Goal: Find specific page/section: Find specific page/section

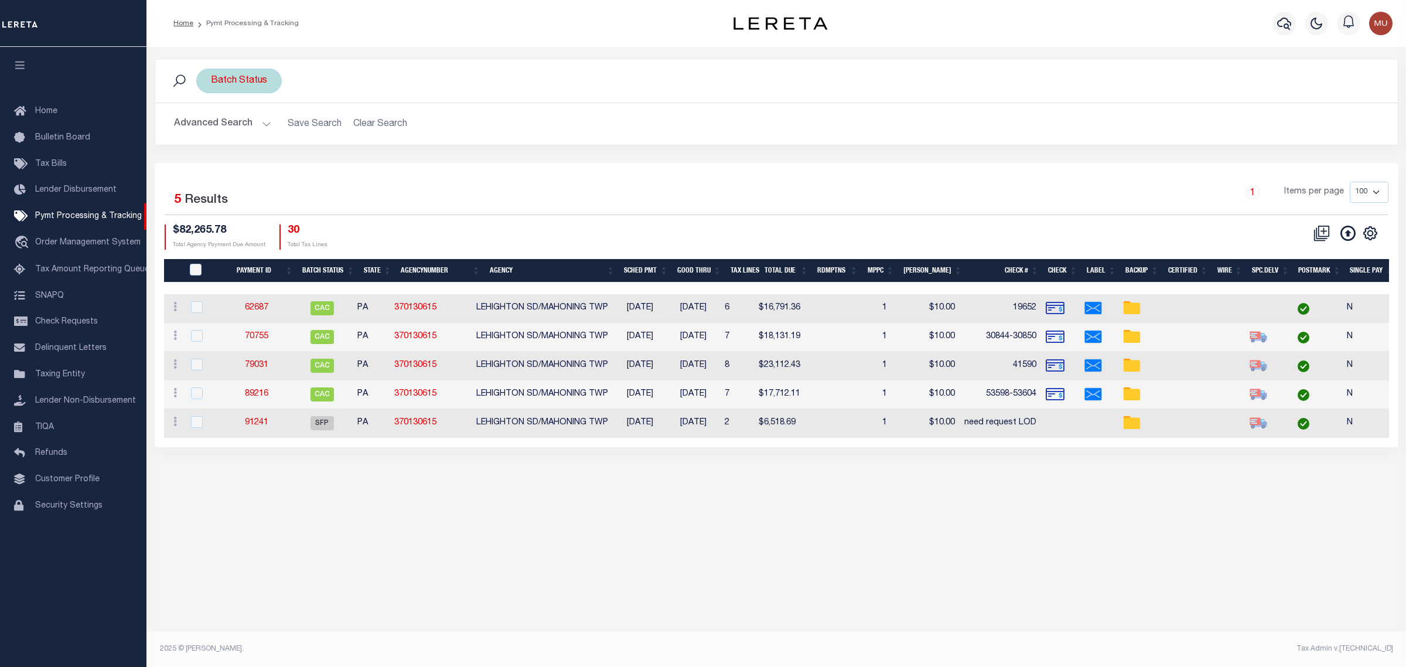
click at [244, 77] on div "Batch Status" at bounding box center [239, 81] width 86 height 25
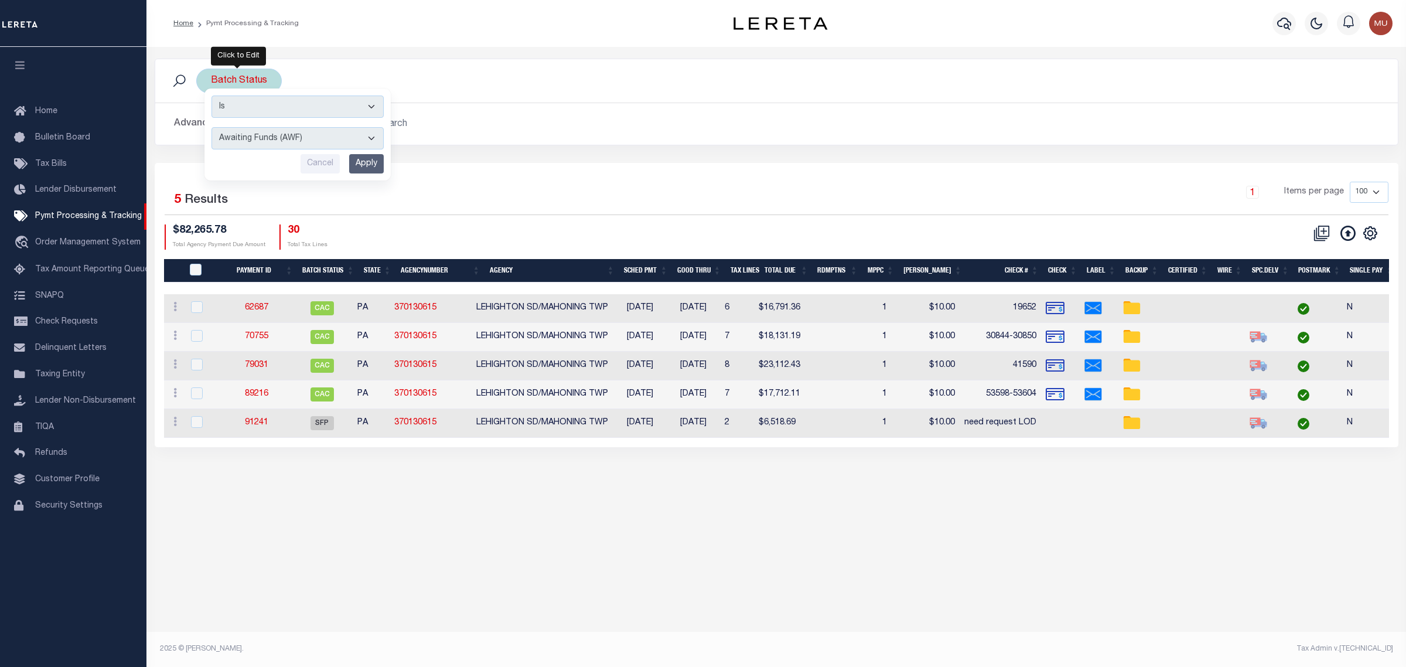
click at [367, 163] on input "Apply" at bounding box center [366, 163] width 35 height 19
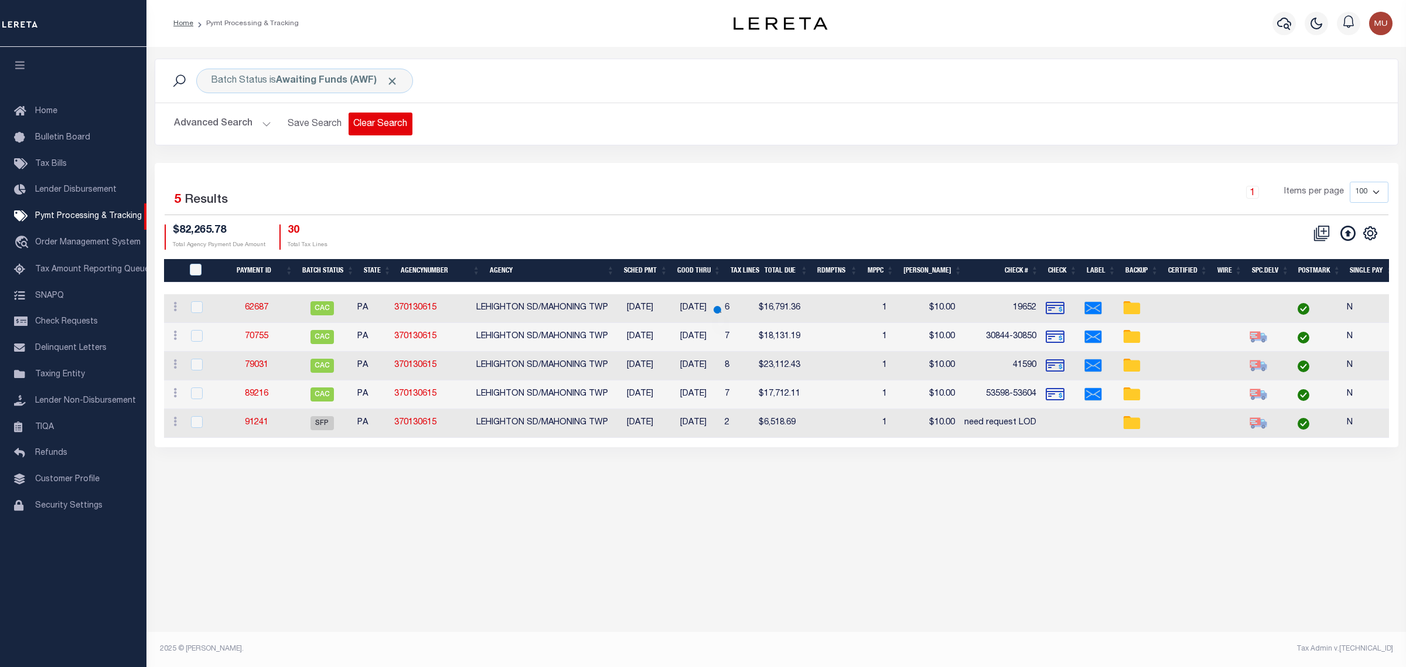
click at [364, 130] on button "Clear Search" at bounding box center [381, 123] width 64 height 23
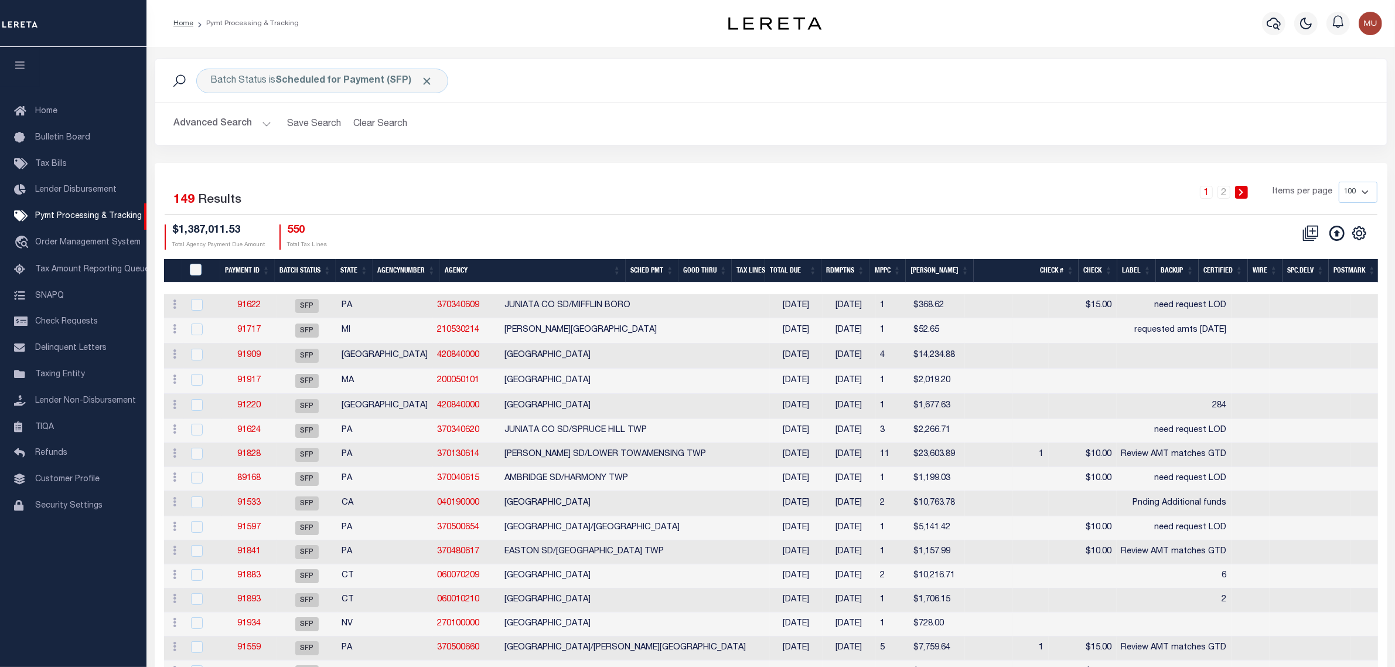
click at [746, 192] on div "1 2 Items per page 100 200 500 1000" at bounding box center [924, 197] width 905 height 30
click at [716, 136] on div "Advanced Search Save Search Clear Search Batch ID Equals Equals Is Not Equal To…" at bounding box center [770, 124] width 1231 height 42
click at [1355, 229] on icon "" at bounding box center [1359, 233] width 13 height 13
click at [1326, 257] on link "CSV" at bounding box center [1311, 252] width 114 height 23
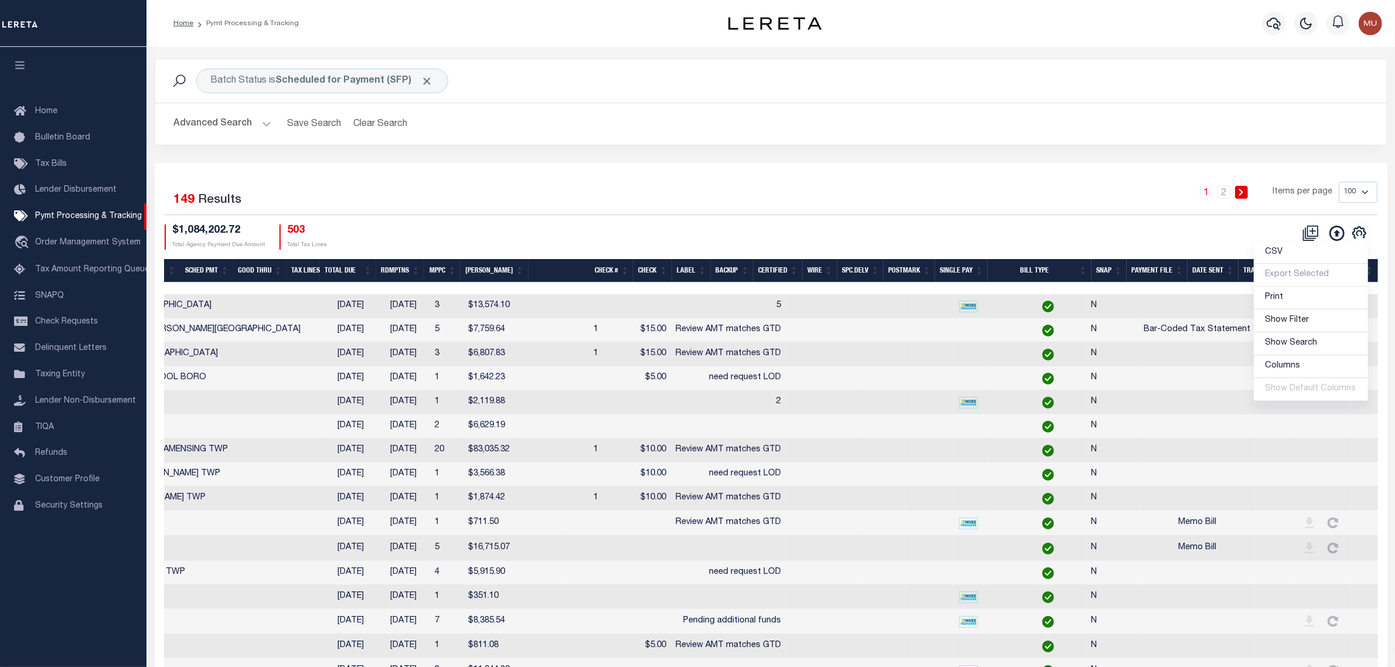
click at [1254, 218] on div "Selected 149 Results 1 2 Items per page 100 200 500 1000 $1,084,202.72 Total Ag…" at bounding box center [770, 215] width 1231 height 67
click at [1103, 275] on th "SNAP" at bounding box center [1108, 271] width 35 height 24
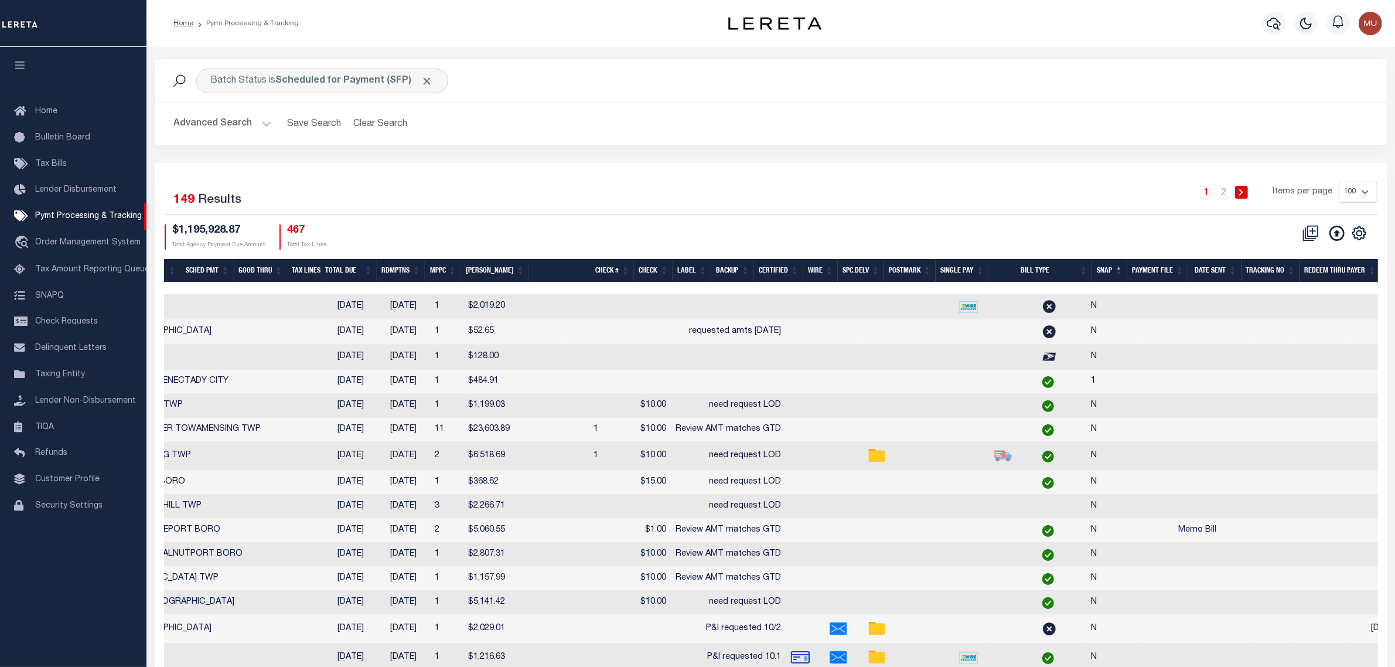
click at [1103, 275] on th "SNAP" at bounding box center [1109, 271] width 35 height 24
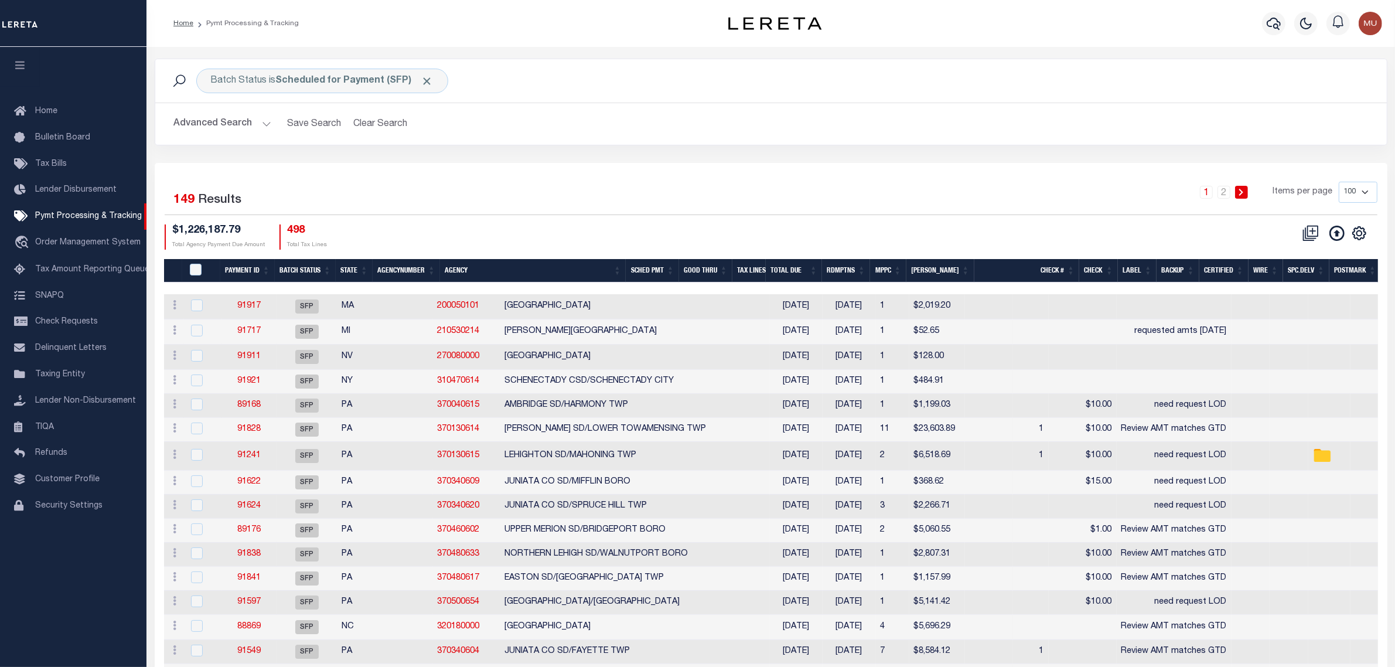
click at [736, 162] on div "Batch Status is Scheduled for Payment (SFP) Search Advanced Search Save Search …" at bounding box center [771, 111] width 1250 height 104
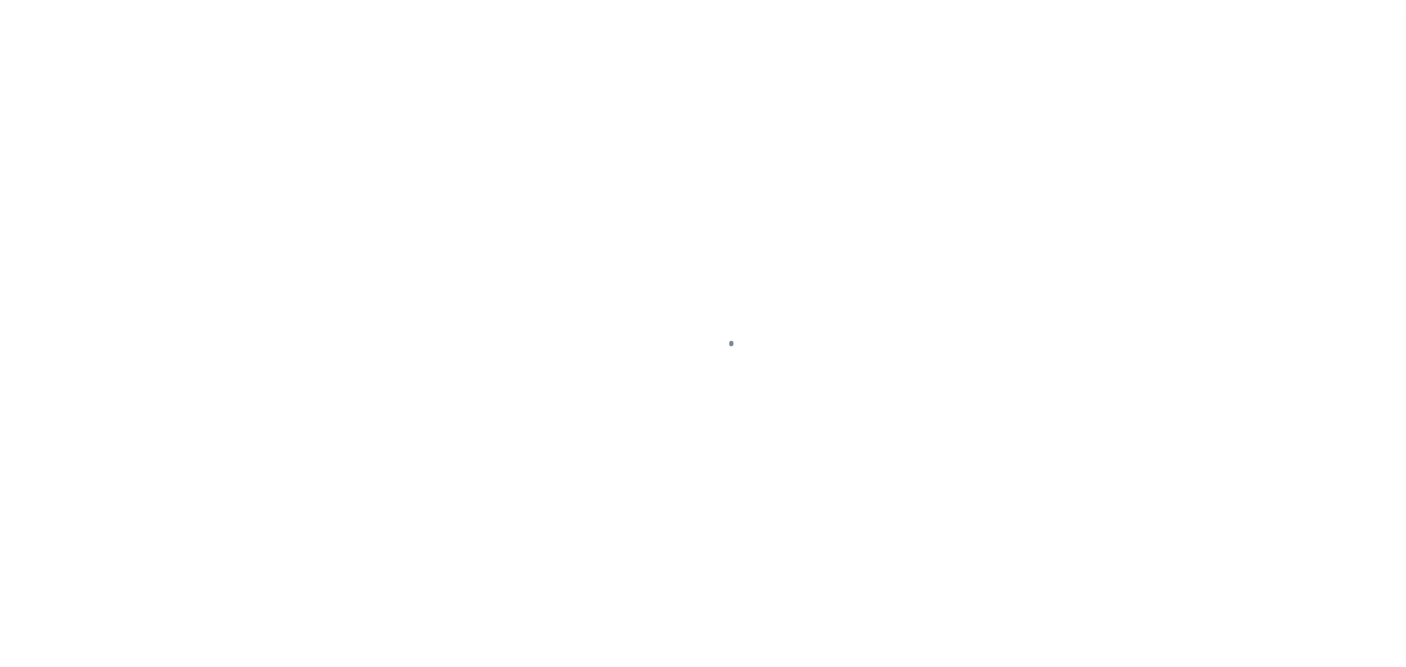
select select
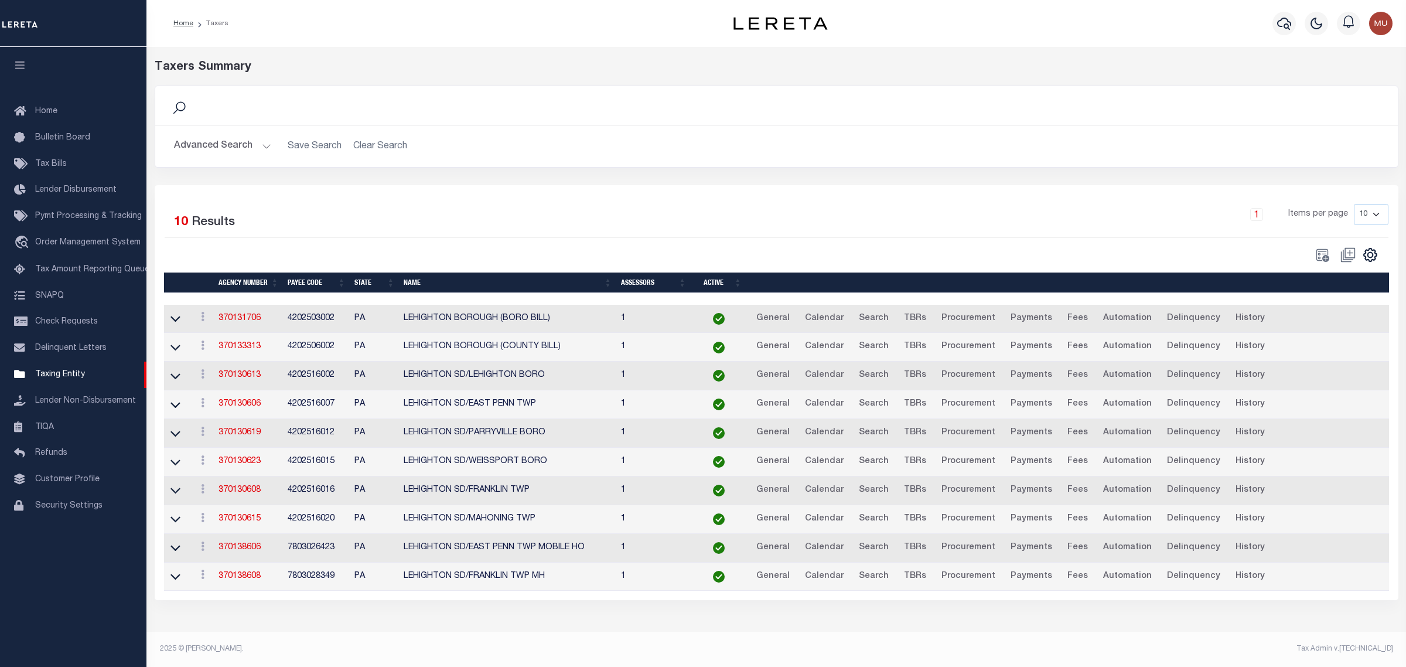
click at [232, 147] on button "Advanced Search" at bounding box center [222, 146] width 97 height 23
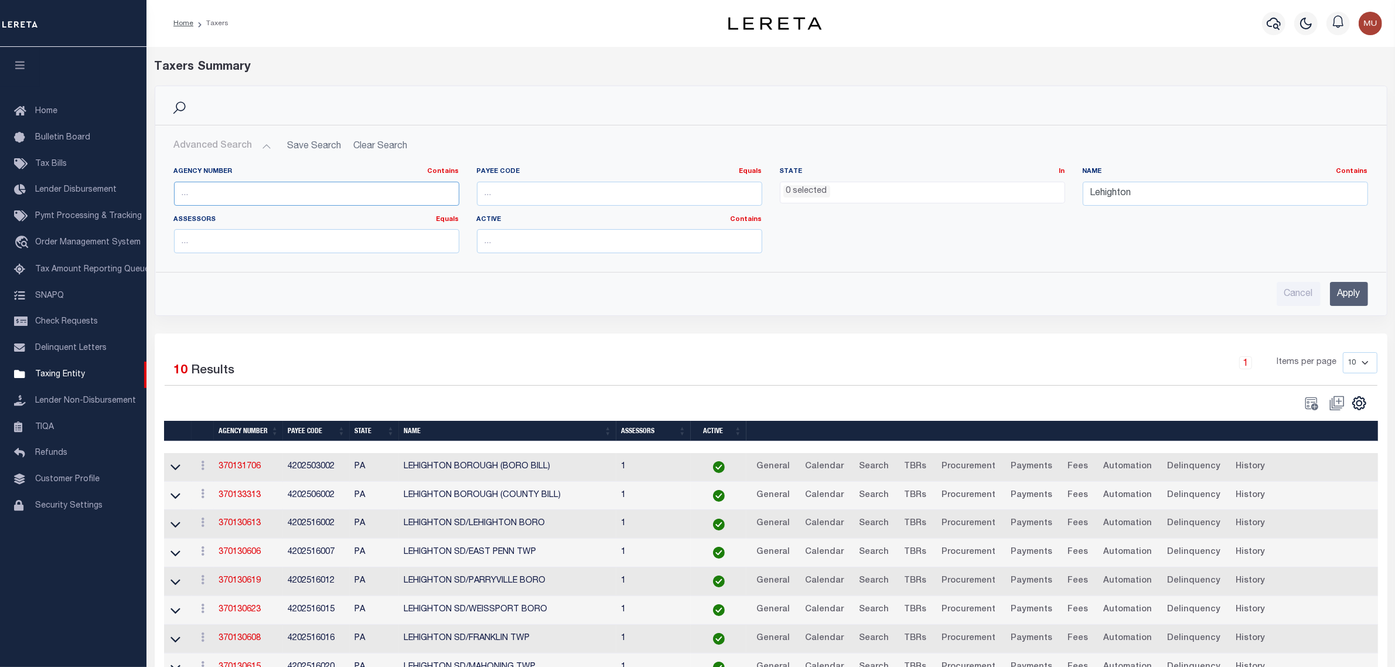
click at [292, 198] on input "text" at bounding box center [316, 194] width 285 height 24
paste input "370130613"
type input "370130613"
drag, startPoint x: 1175, startPoint y: 200, endPoint x: 1023, endPoint y: 200, distance: 152.3
click at [1023, 200] on div "Agency Number Contains Contains Is 370130613 Payee Code Equals Equals Is Not Eq…" at bounding box center [771, 214] width 1212 height 95
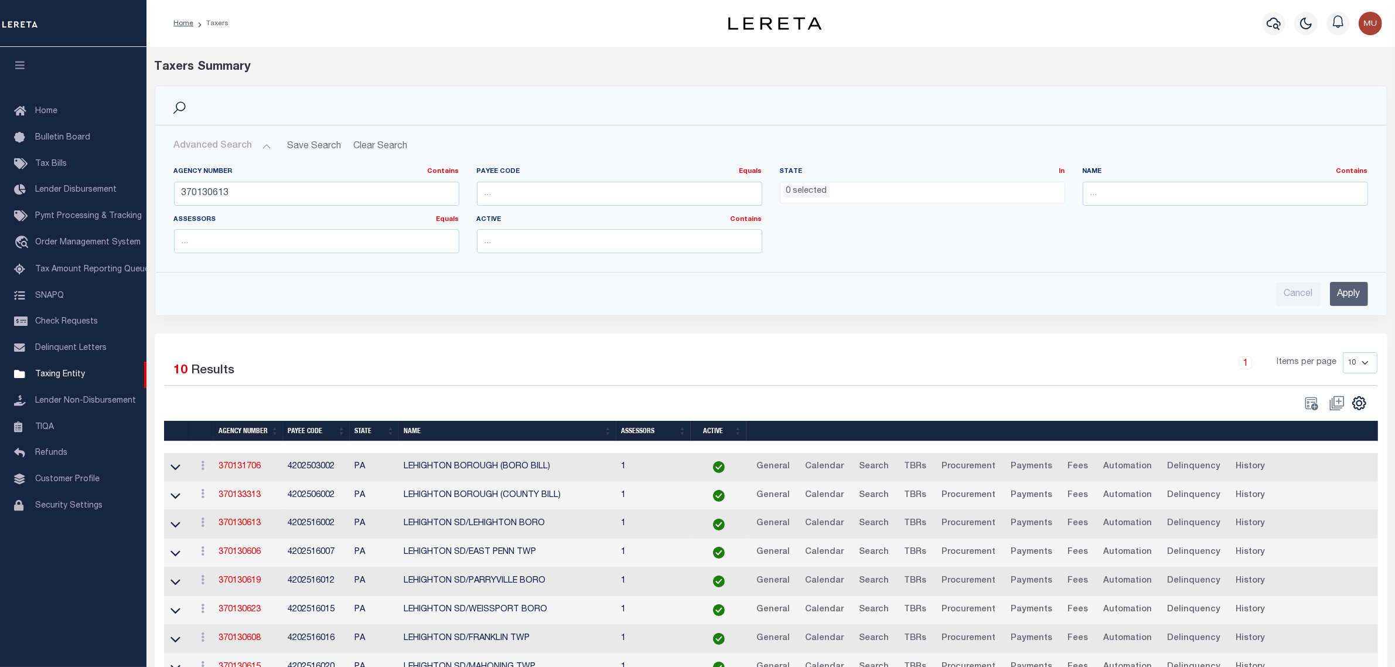
click at [1366, 299] on input "Apply" at bounding box center [1349, 294] width 38 height 24
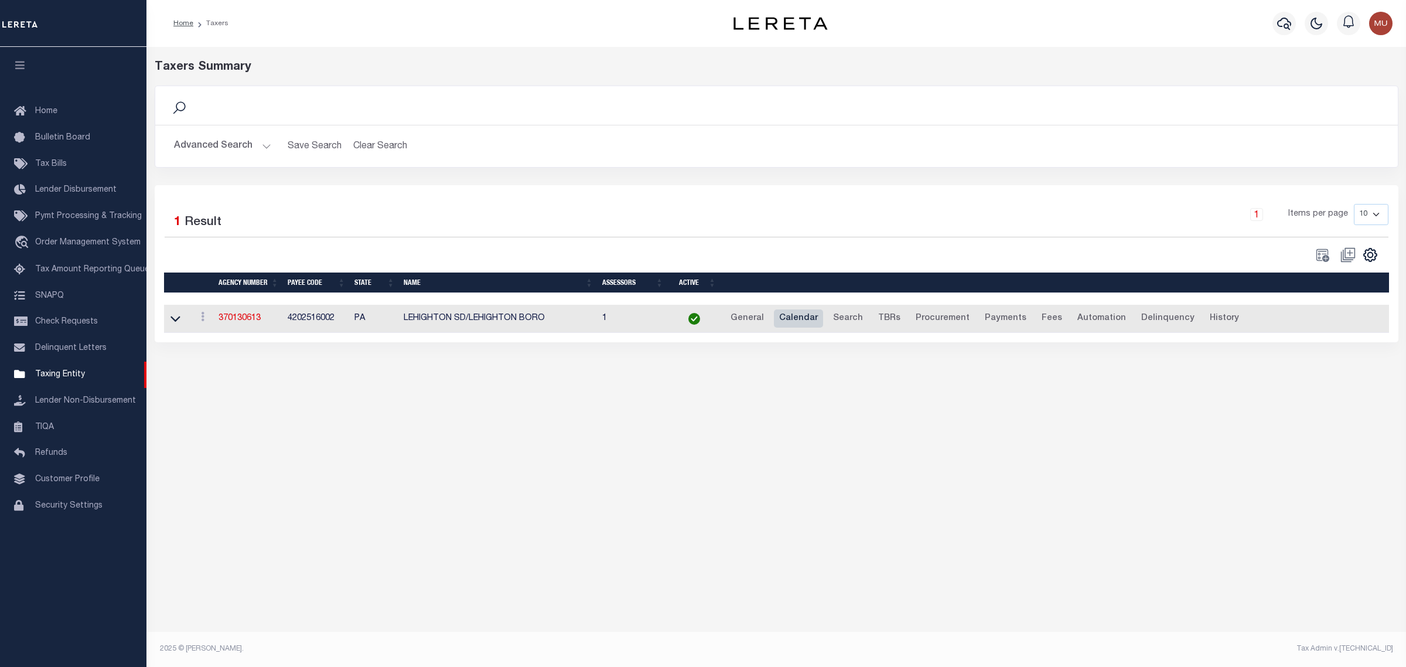
click at [777, 325] on link "Calendar" at bounding box center [798, 318] width 49 height 19
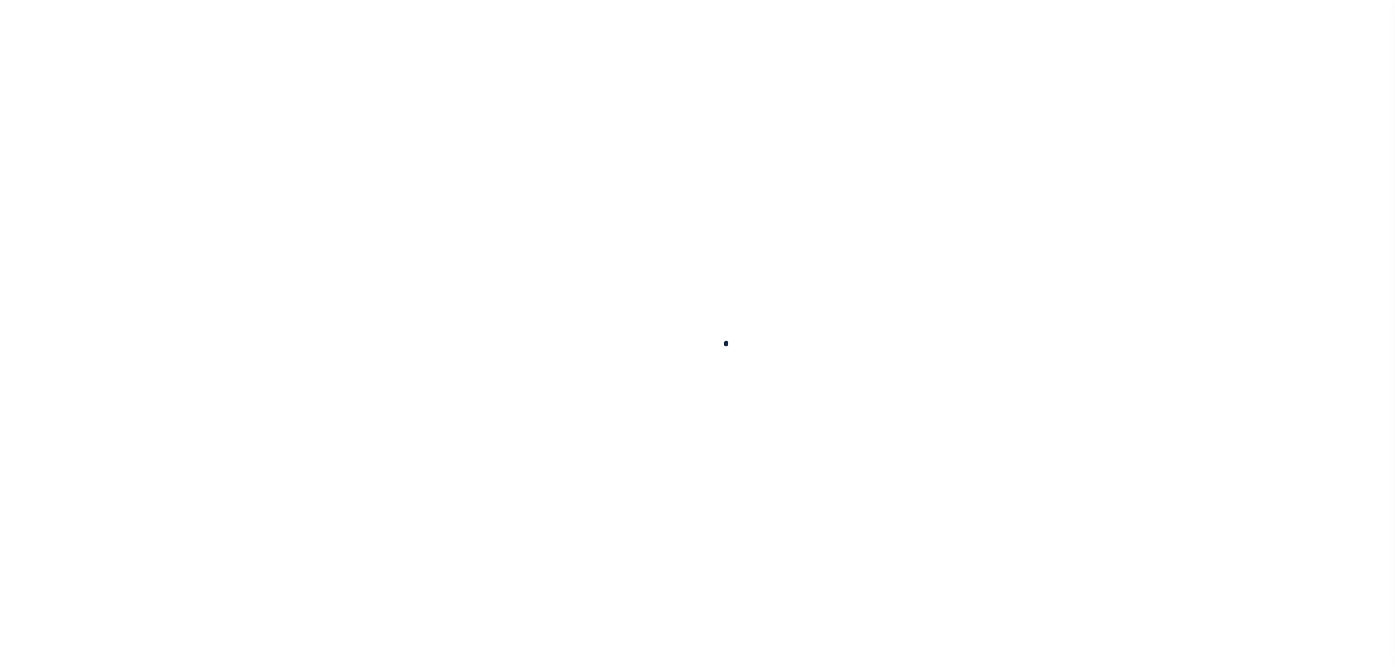
select select
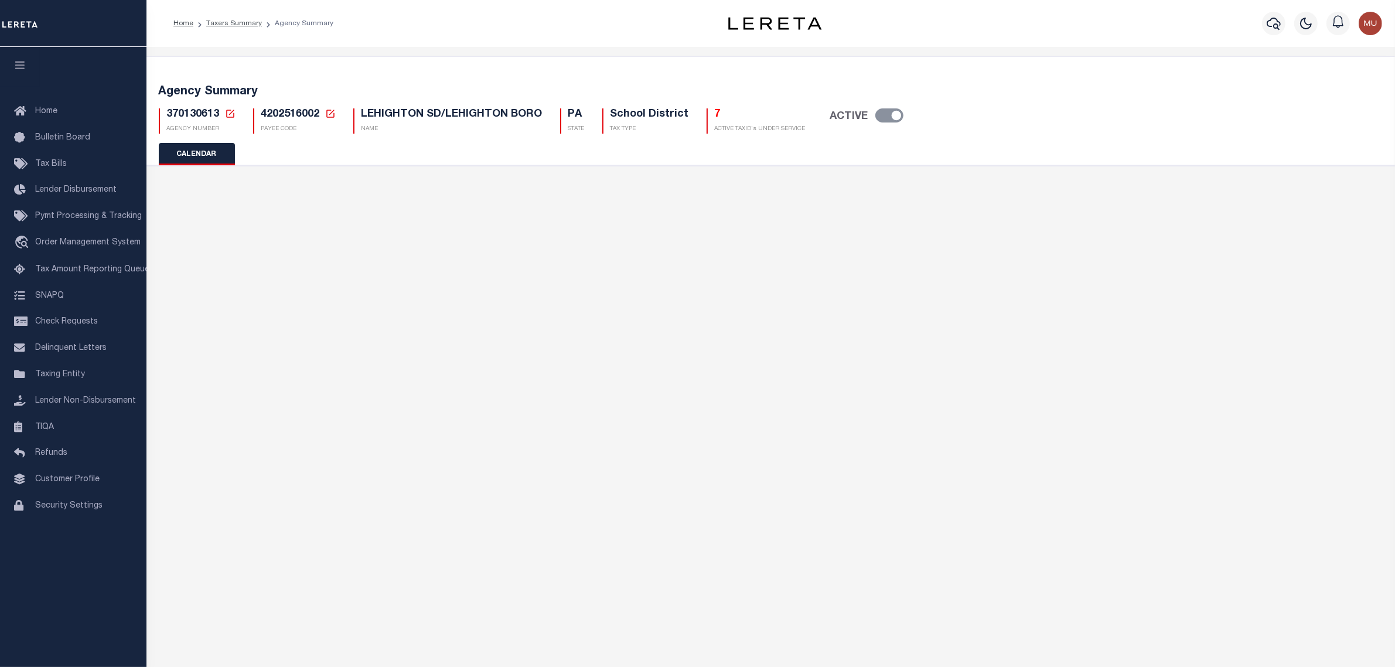
checkbox input "false"
type input "1"
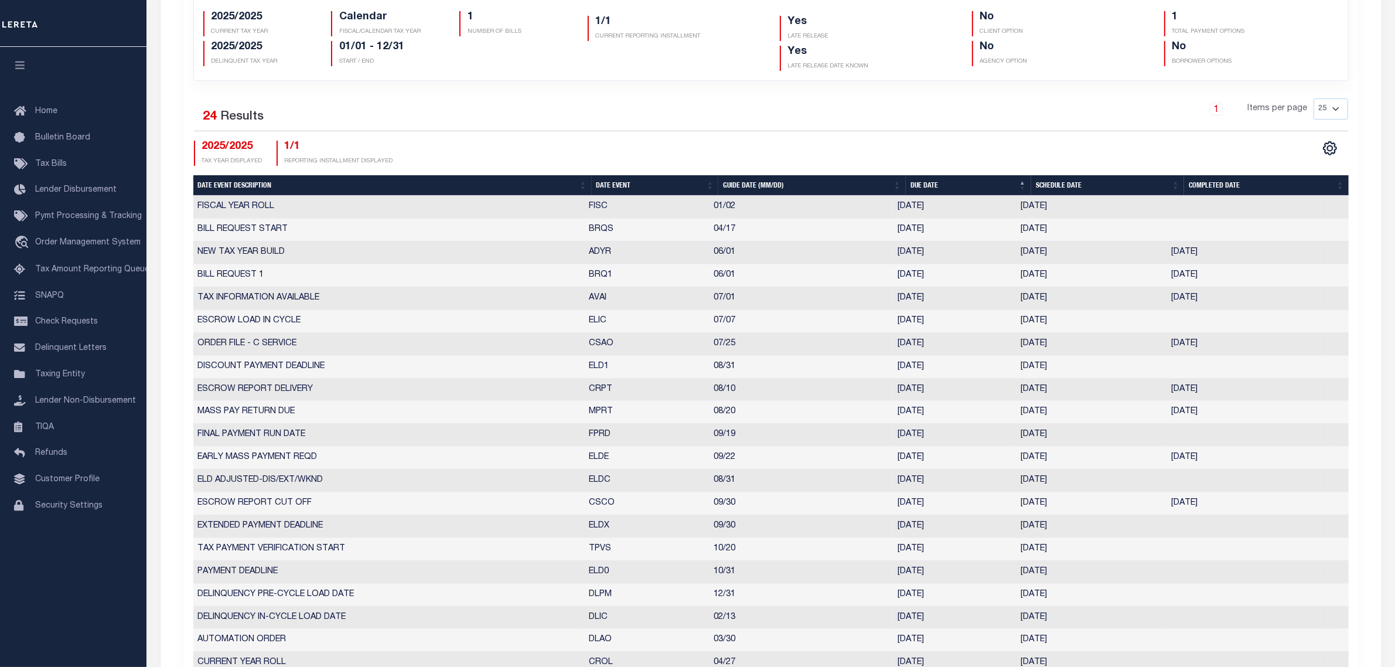
scroll to position [293, 0]
